Goal: Check status: Check status

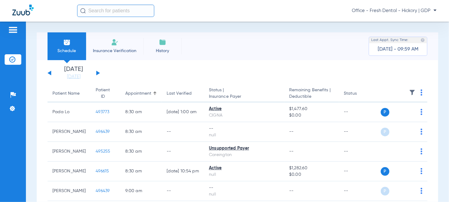
click at [96, 74] on div "[DATE] [DATE] [DATE] [DATE] [DATE] [DATE] [DATE] [DATE] [DATE] [DATE] [DATE] [D…" at bounding box center [74, 73] width 52 height 14
click at [98, 74] on button at bounding box center [98, 73] width 4 height 5
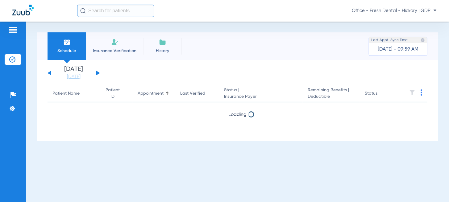
click at [98, 74] on button at bounding box center [98, 73] width 4 height 5
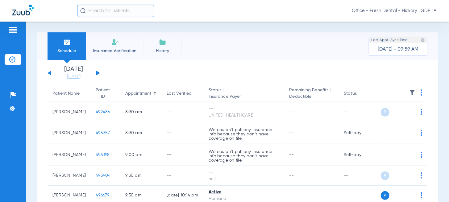
click at [53, 72] on div "[DATE] [DATE] [DATE] [DATE] [DATE] [DATE] [DATE] [DATE] [DATE] [DATE] [DATE] [D…" at bounding box center [74, 73] width 52 height 14
click at [51, 73] on div "[DATE] [DATE] [DATE] [DATE] [DATE] [DATE] [DATE] [DATE] [DATE] [DATE] [DATE] [D…" at bounding box center [74, 73] width 52 height 14
click at [48, 73] on div "[DATE] [DATE] [DATE] [DATE] [DATE] [DATE] [DATE] [DATE] [DATE] [DATE] [DATE] [D…" at bounding box center [74, 73] width 52 height 14
click at [50, 73] on button at bounding box center [50, 73] width 4 height 5
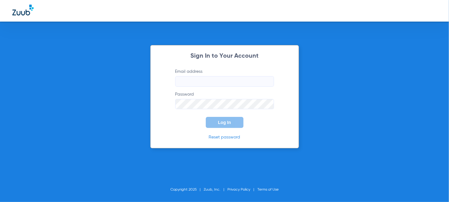
type input "[EMAIL_ADDRESS][DOMAIN_NAME]"
